Goal: Task Accomplishment & Management: Manage account settings

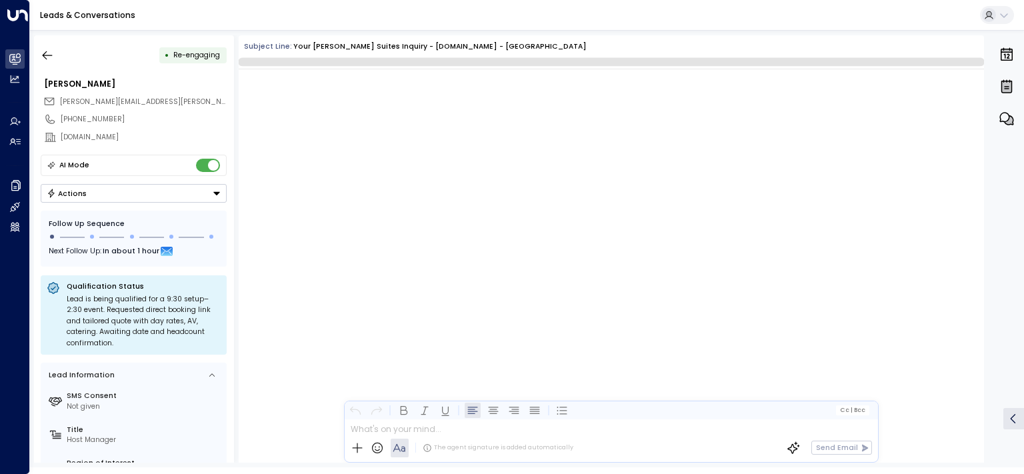
scroll to position [3009, 0]
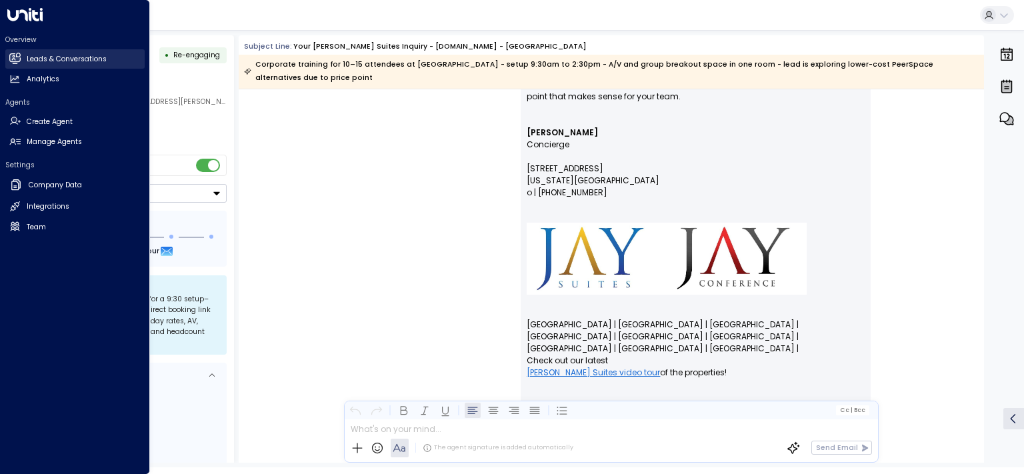
click at [63, 57] on h2 "Leads & Conversations" at bounding box center [67, 59] width 80 height 11
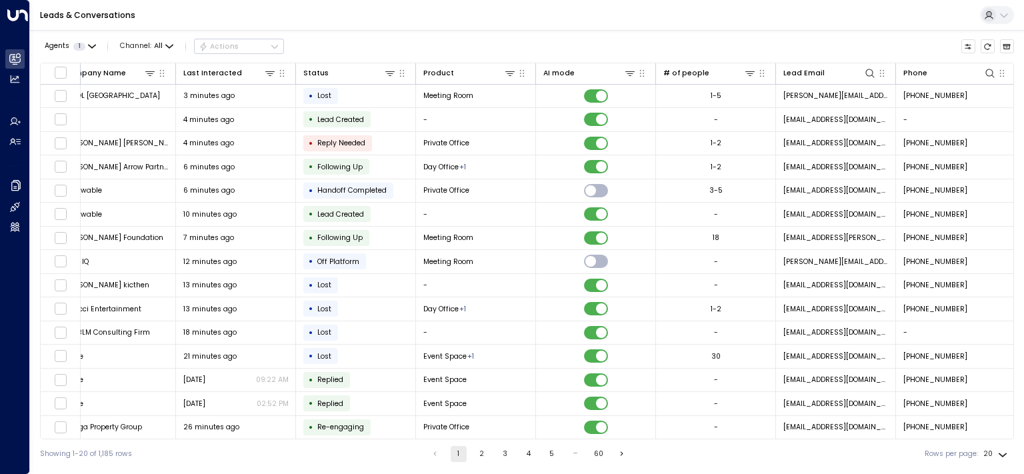
scroll to position [0, 160]
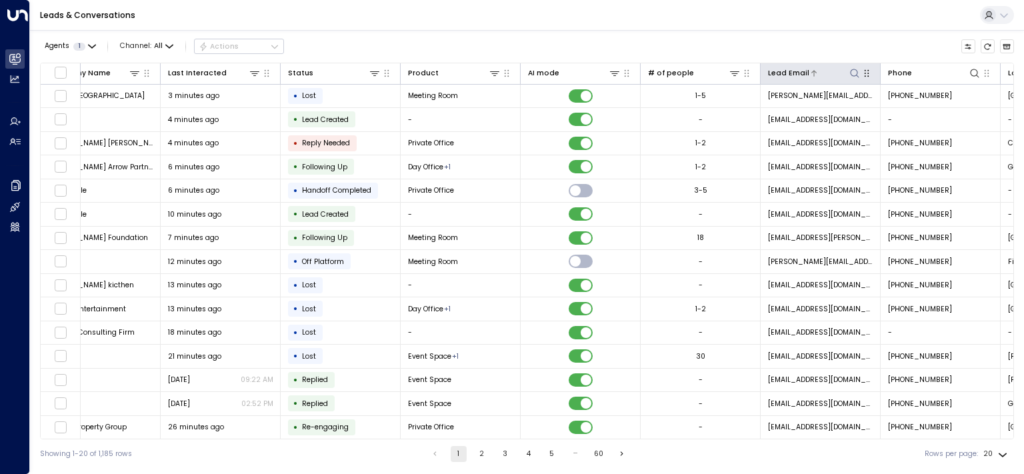
click at [852, 68] on icon at bounding box center [854, 73] width 11 height 11
click at [846, 113] on input "**********" at bounding box center [844, 110] width 121 height 21
type input "**********"
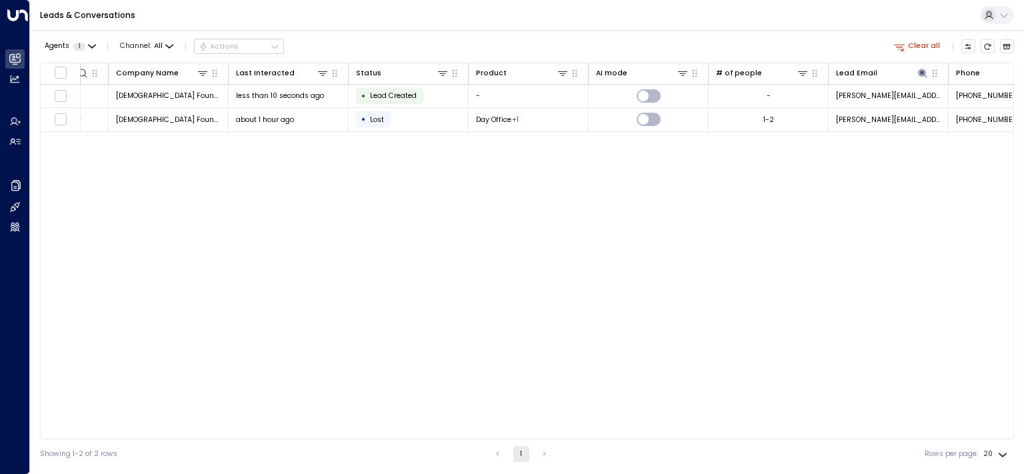
scroll to position [0, 93]
click at [916, 70] on icon at bounding box center [921, 73] width 11 height 11
click at [883, 104] on input "**********" at bounding box center [912, 110] width 121 height 21
click at [982, 113] on icon "button" at bounding box center [981, 111] width 9 height 9
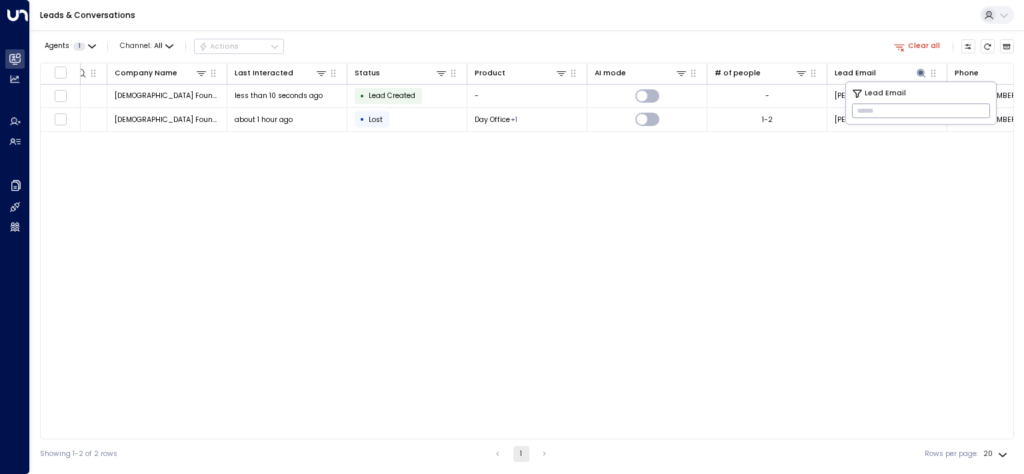
click at [926, 116] on input "text" at bounding box center [921, 110] width 138 height 21
paste input "**********"
type input "**********"
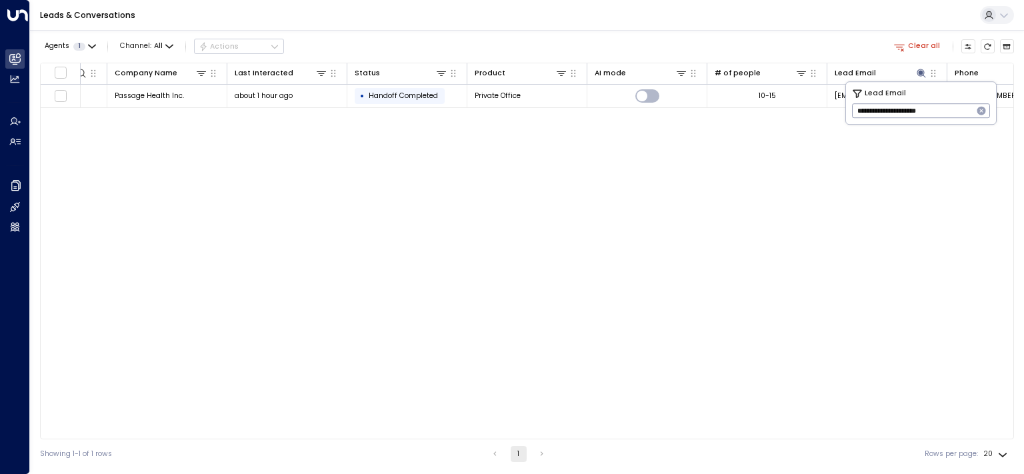
click at [685, 196] on div "Lead Name Company Name Last Interacted Status Product AI mode # of people Lead …" at bounding box center [527, 251] width 974 height 377
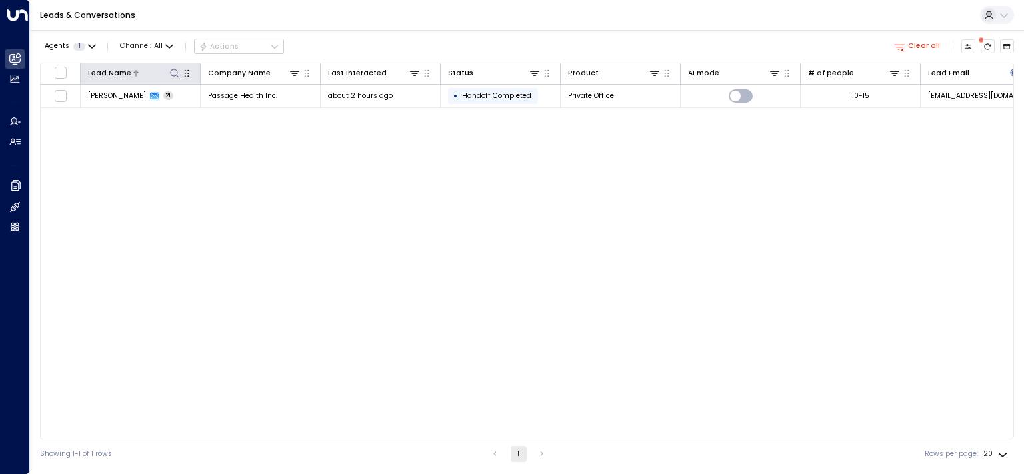
click at [174, 72] on icon at bounding box center [174, 73] width 11 height 11
click at [185, 105] on input "text" at bounding box center [174, 110] width 138 height 21
type input "*****"
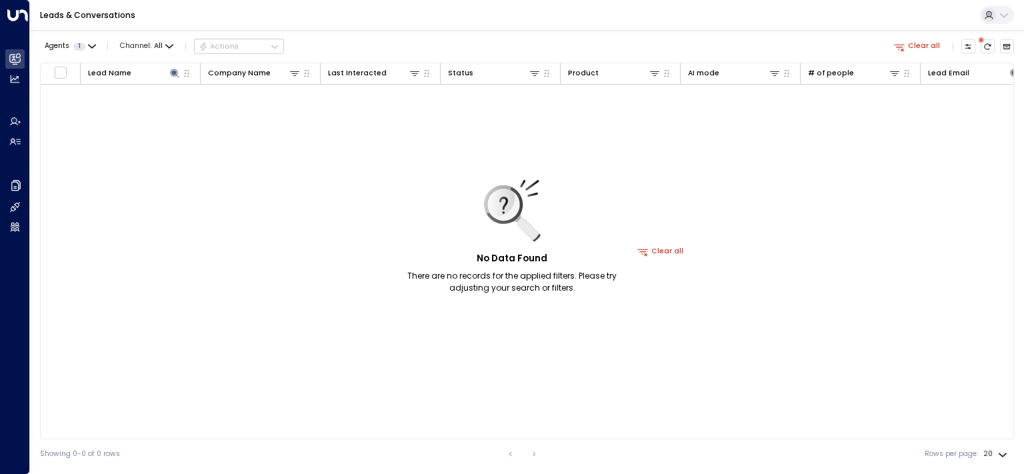
click at [260, 154] on div "No Data Found There are no records for the applied filters. Please try adjustin…" at bounding box center [661, 252] width 1240 height 334
click at [180, 72] on button at bounding box center [174, 73] width 13 height 13
click at [176, 72] on icon at bounding box center [174, 73] width 9 height 9
click at [237, 115] on icon "button" at bounding box center [234, 110] width 11 height 11
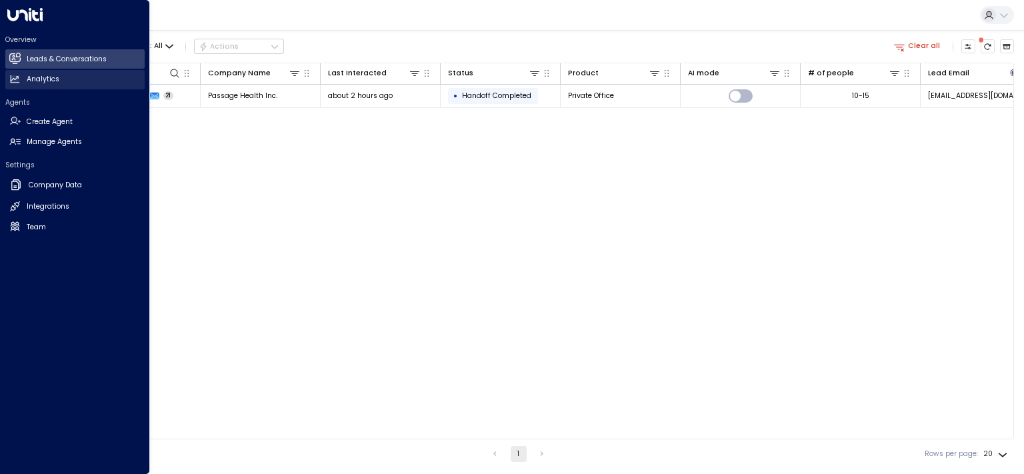
click at [47, 79] on h2 "Analytics" at bounding box center [43, 79] width 33 height 11
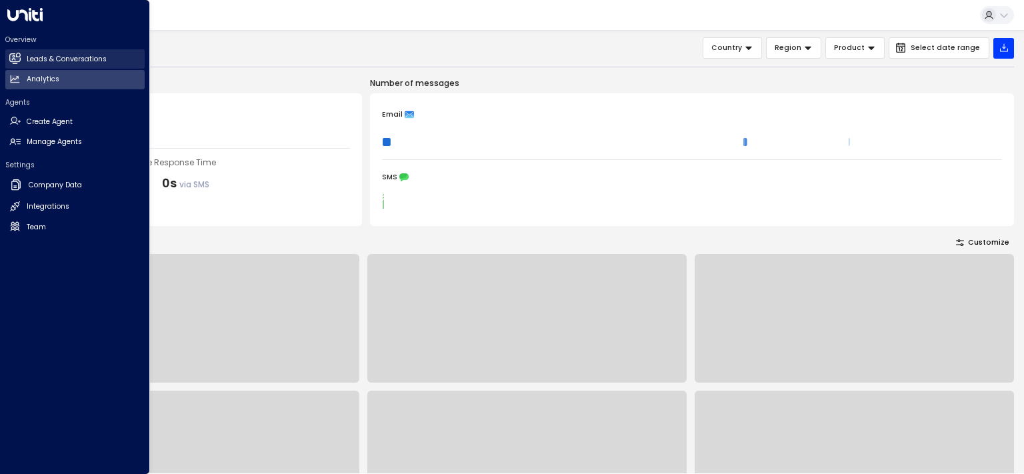
click at [60, 59] on h2 "Leads & Conversations" at bounding box center [67, 59] width 80 height 11
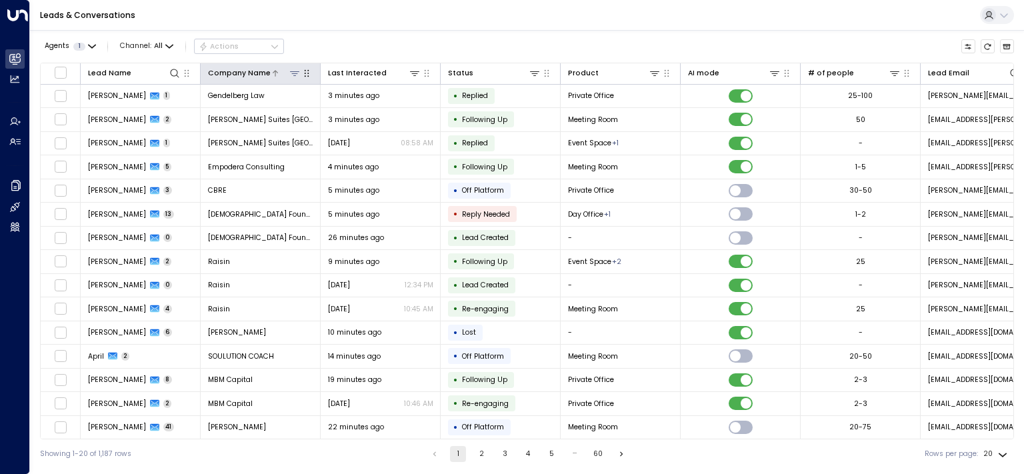
click at [253, 75] on div "Company Name" at bounding box center [239, 73] width 63 height 12
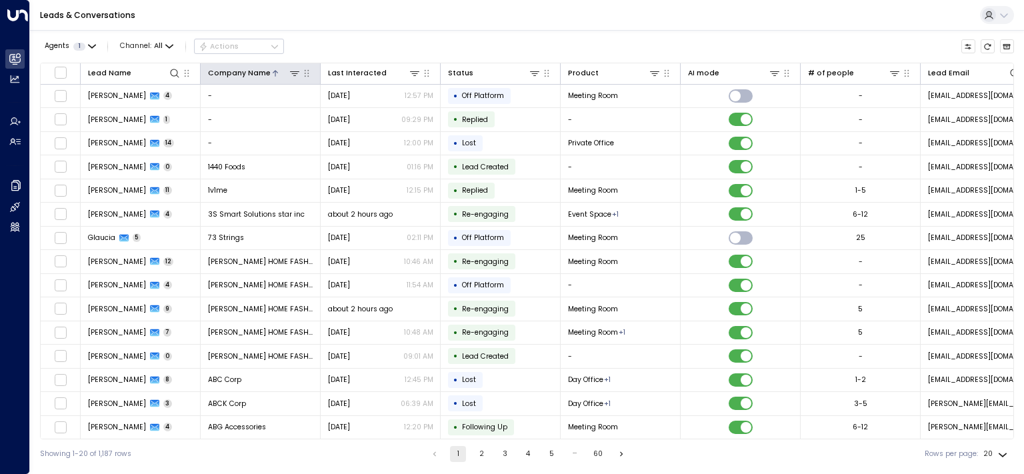
click at [247, 82] on th "Company Name" at bounding box center [261, 73] width 120 height 21
click at [247, 73] on div "Company Name" at bounding box center [239, 73] width 63 height 12
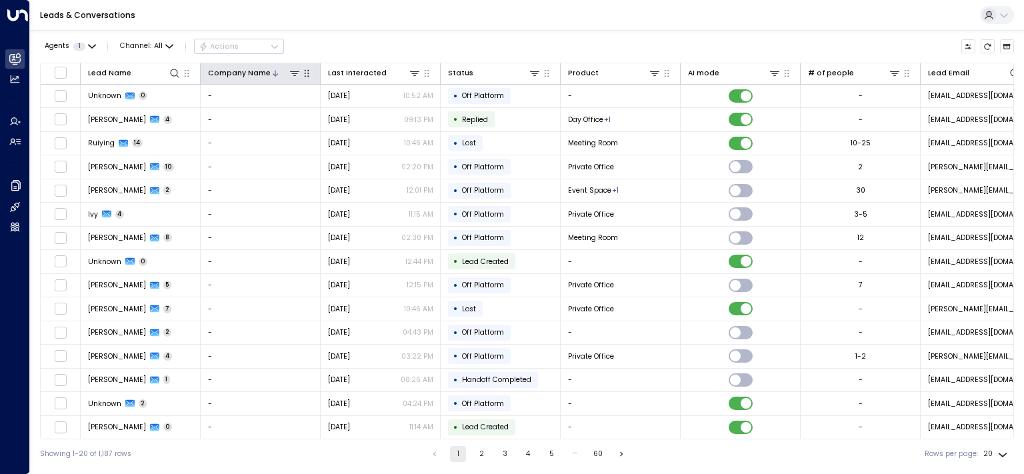
click at [308, 70] on icon "button" at bounding box center [307, 72] width 5 height 7
click at [172, 69] on icon at bounding box center [174, 73] width 9 height 9
type input "*"
type input "****"
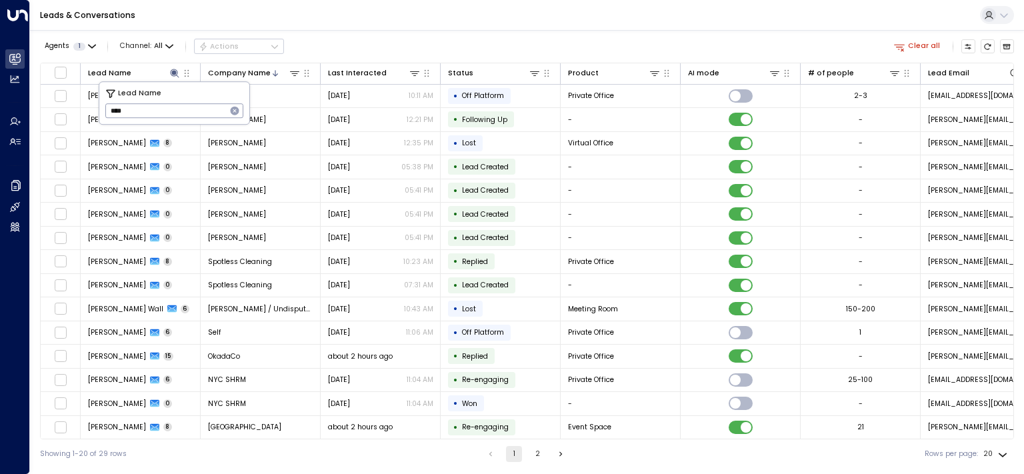
click at [396, 45] on div "Agents 1 Channel: All Actions Clear all" at bounding box center [527, 46] width 974 height 23
click at [372, 73] on div "Last Interacted" at bounding box center [357, 73] width 59 height 12
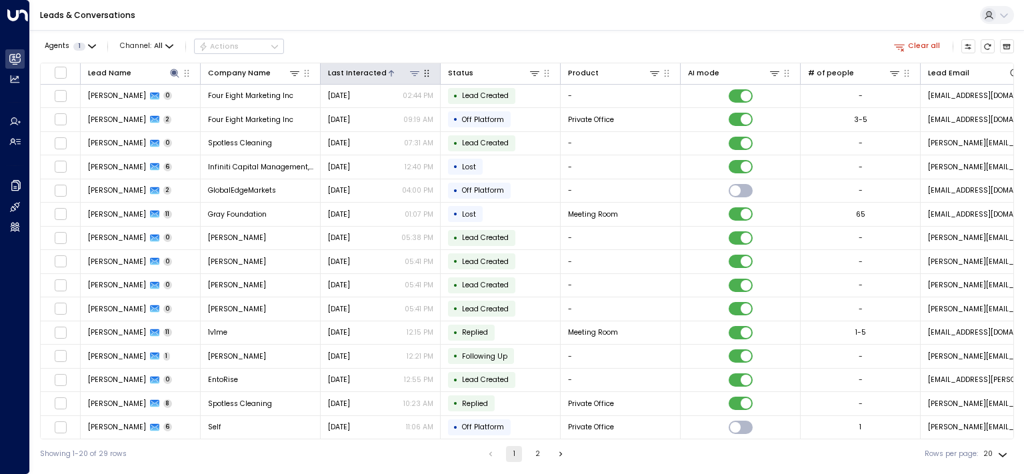
click at [353, 73] on div "Last Interacted" at bounding box center [357, 73] width 59 height 12
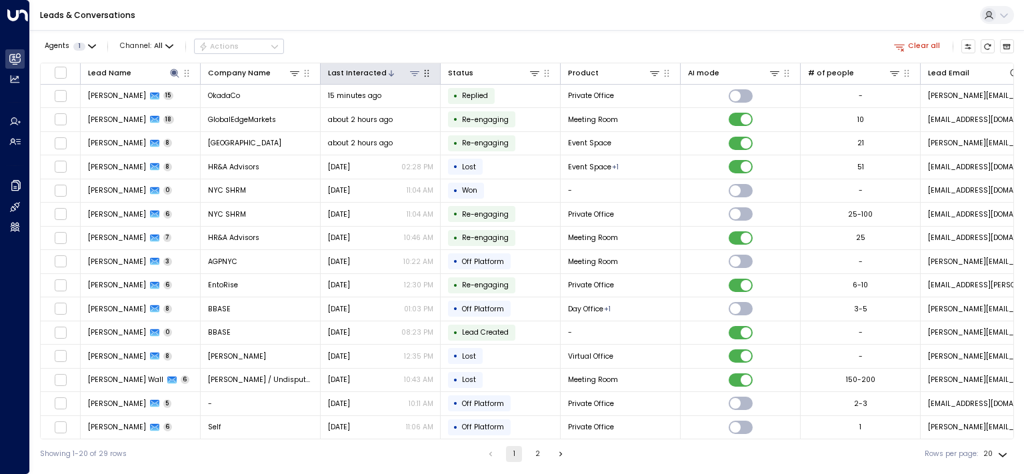
click at [377, 75] on div "Last Interacted" at bounding box center [357, 73] width 59 height 12
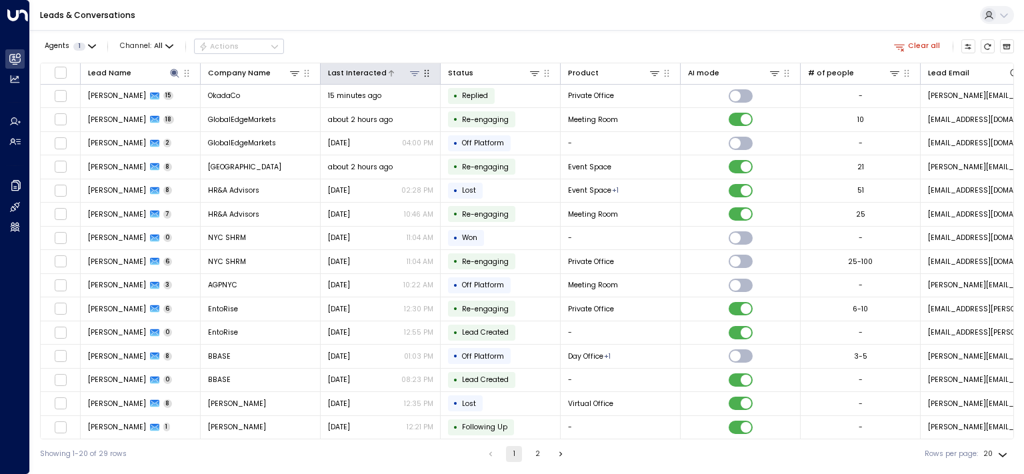
click at [375, 71] on div "Last Interacted" at bounding box center [357, 73] width 59 height 12
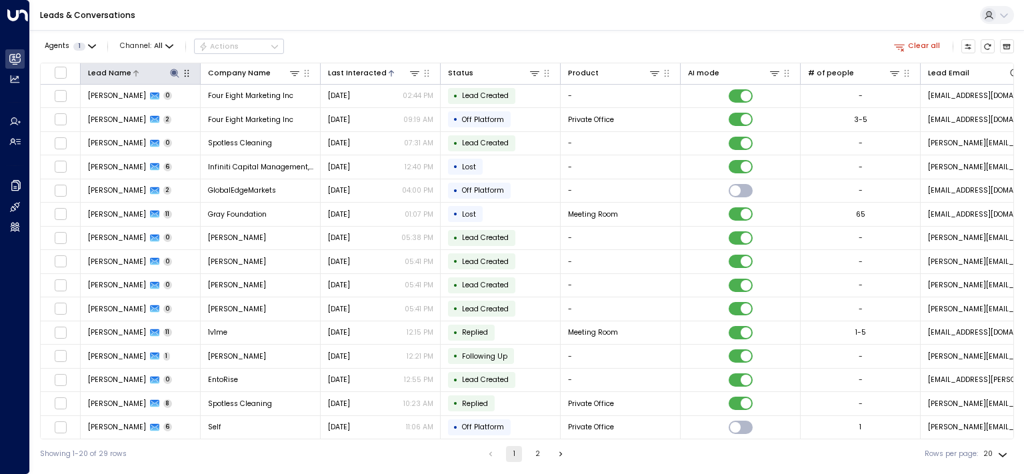
click at [172, 70] on icon at bounding box center [174, 73] width 11 height 11
click at [239, 113] on icon "button" at bounding box center [234, 110] width 11 height 11
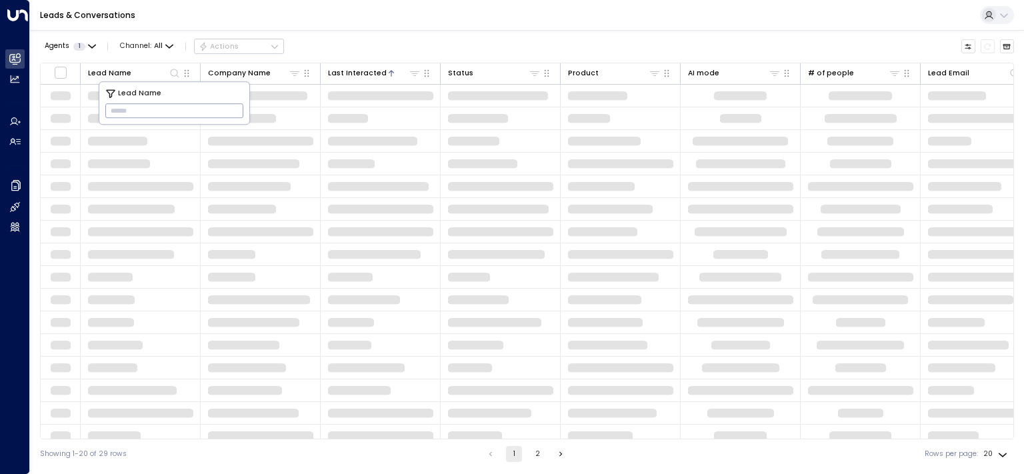
click at [393, 41] on div "Agents 1 Channel: All Actions" at bounding box center [527, 46] width 974 height 23
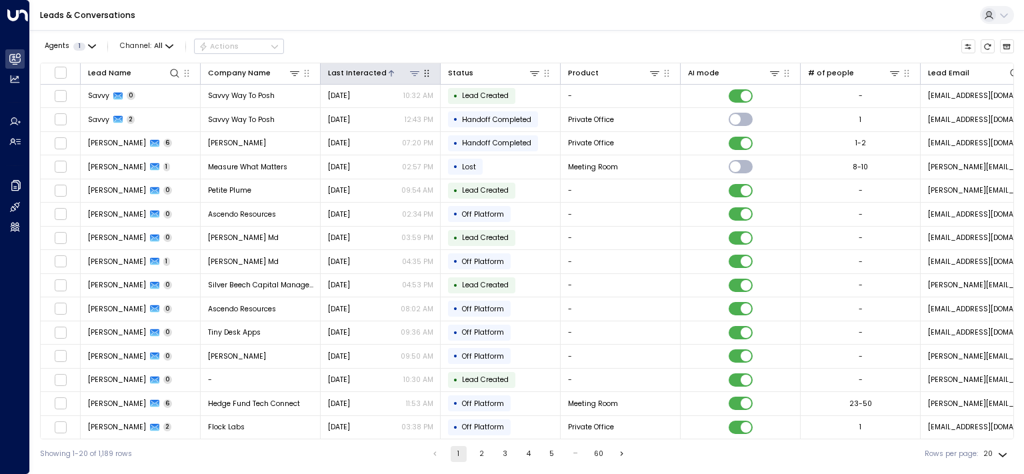
click at [389, 72] on div at bounding box center [404, 73] width 35 height 13
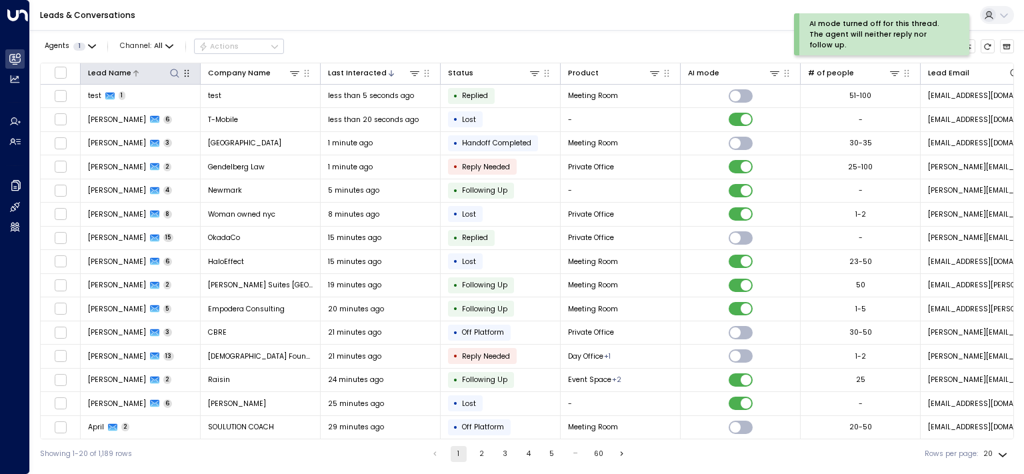
click at [175, 71] on icon at bounding box center [174, 73] width 11 height 11
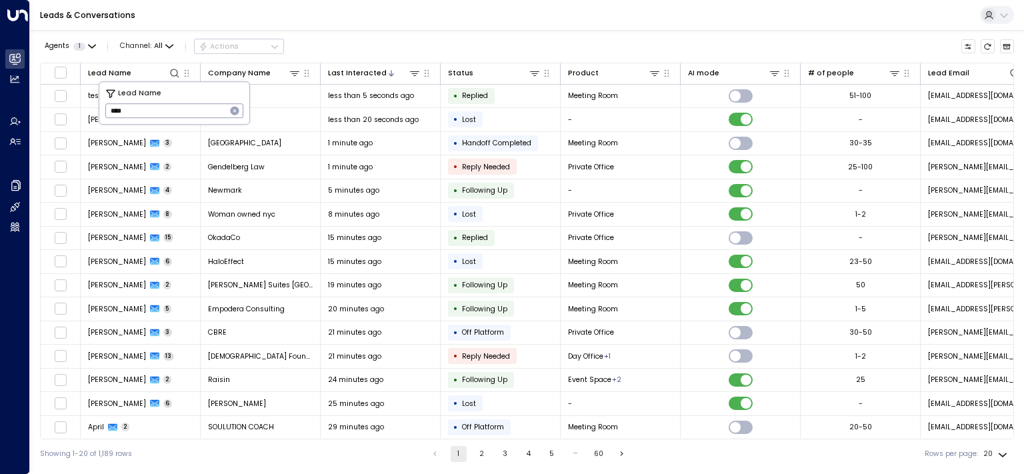
type input "****"
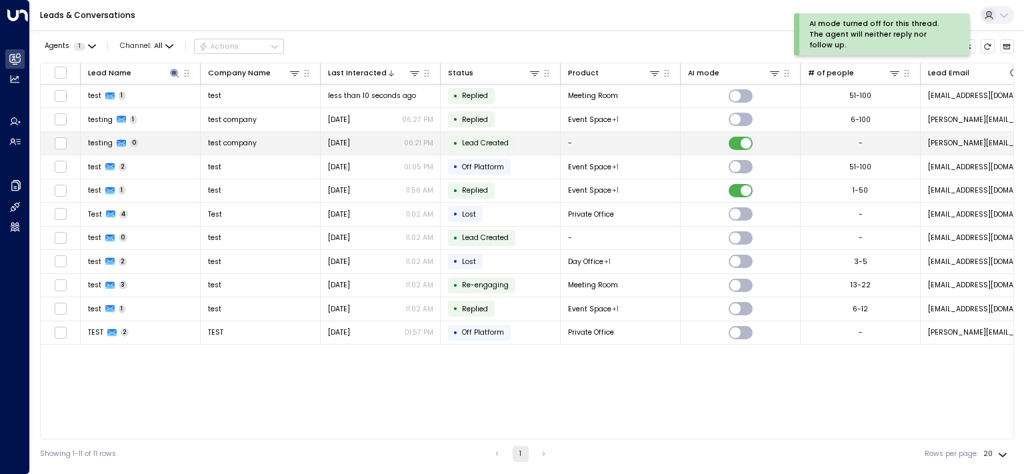
click at [726, 141] on td at bounding box center [741, 143] width 120 height 23
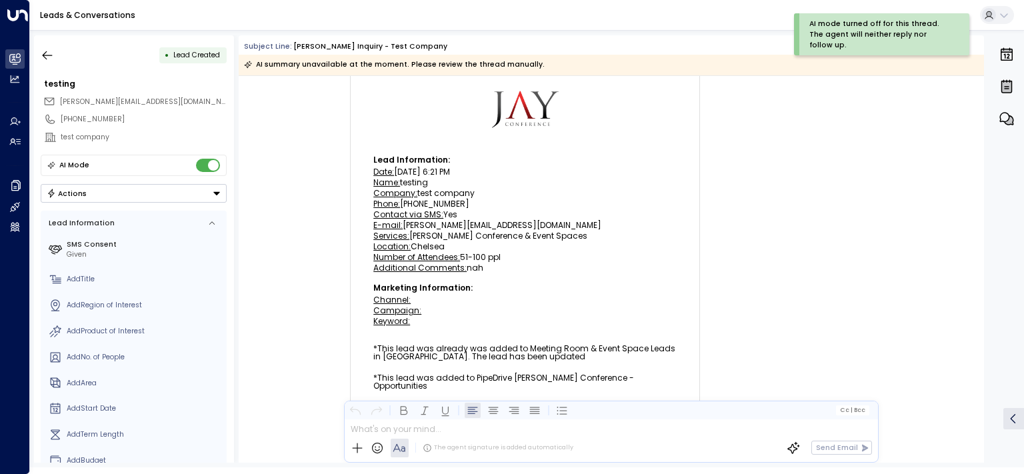
scroll to position [160, 0]
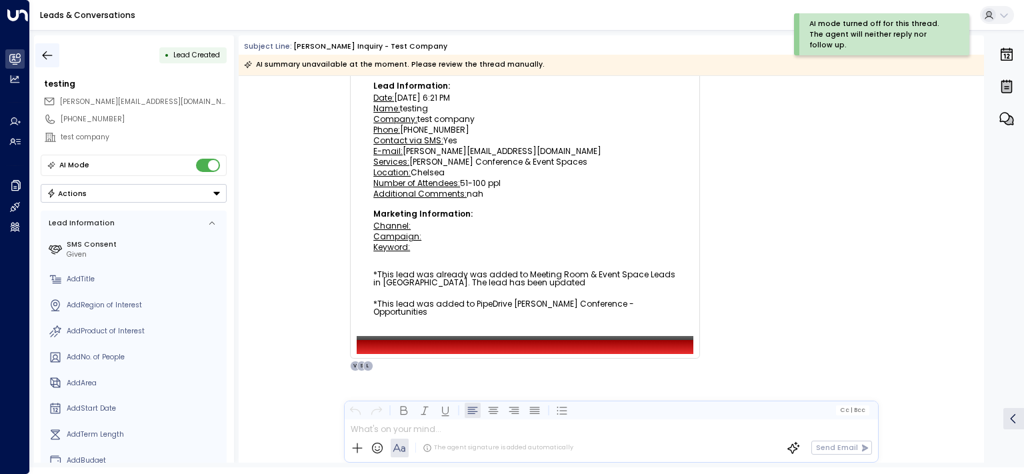
click at [51, 52] on icon "button" at bounding box center [47, 55] width 13 height 13
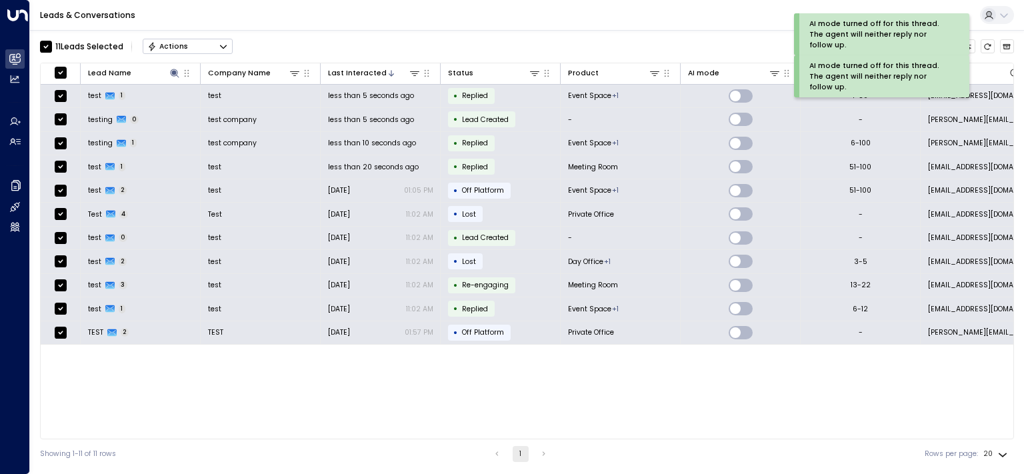
click at [170, 44] on div "Actions" at bounding box center [167, 46] width 41 height 9
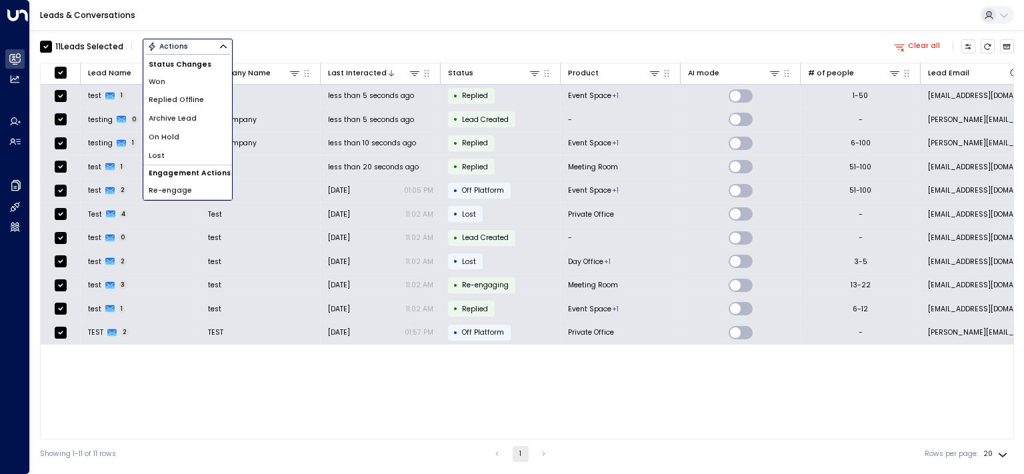
click at [173, 119] on span "Archive Lead" at bounding box center [173, 118] width 48 height 11
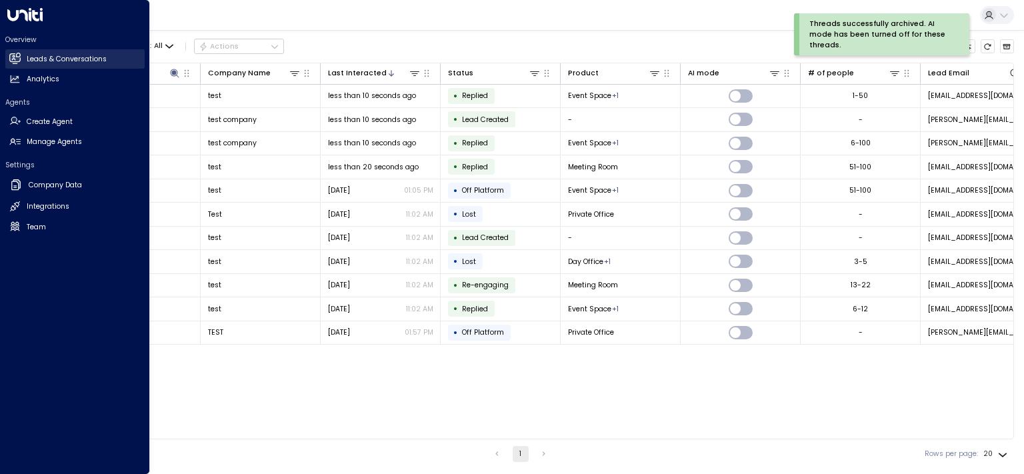
click at [49, 59] on h2 "Leads & Conversations" at bounding box center [67, 59] width 80 height 11
